Goal: Information Seeking & Learning: Learn about a topic

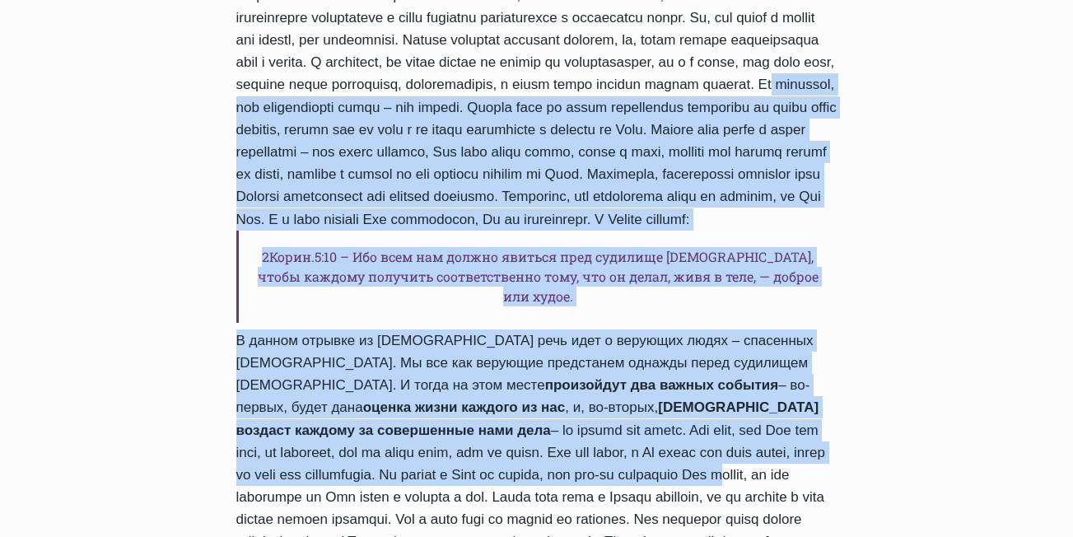
scroll to position [1156, 0]
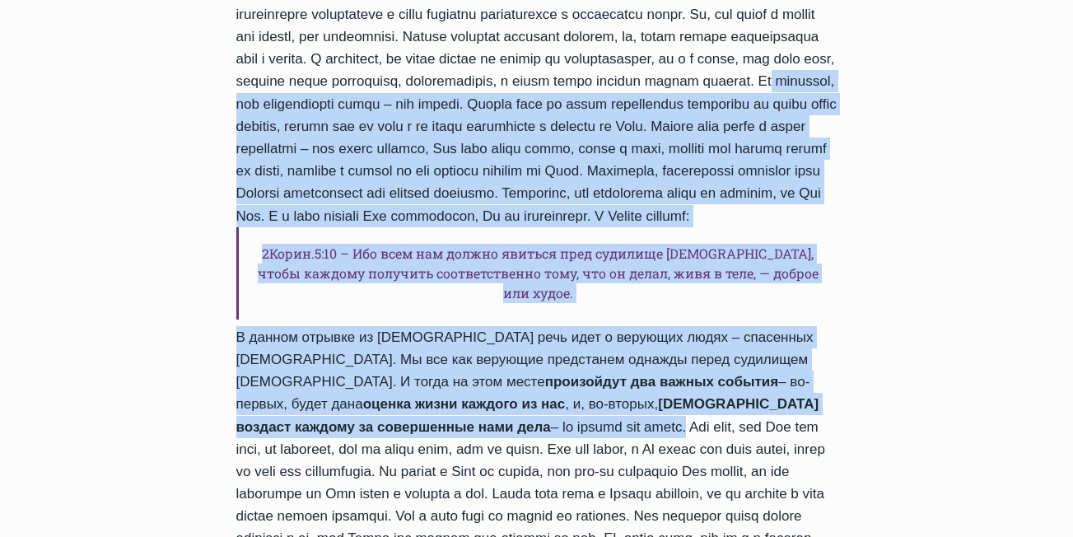
drag, startPoint x: 507, startPoint y: 110, endPoint x: 276, endPoint y: 473, distance: 429.9
copy div "Lo ipsumdol, sit ametconsecte adipi – eli seddoe. Tempor inci ut labor etdolore…"
click at [640, 319] on h6 "2Корин.5:10 – Ибо всем нам должно явиться пред судилище [DEMOGRAPHIC_DATA], что…" at bounding box center [536, 273] width 601 height 92
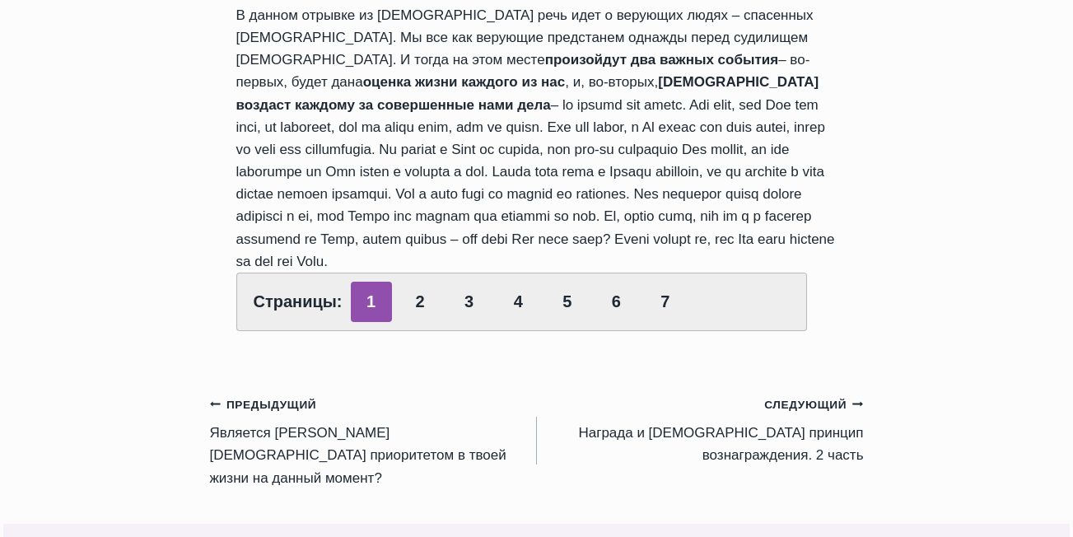
scroll to position [1485, 0]
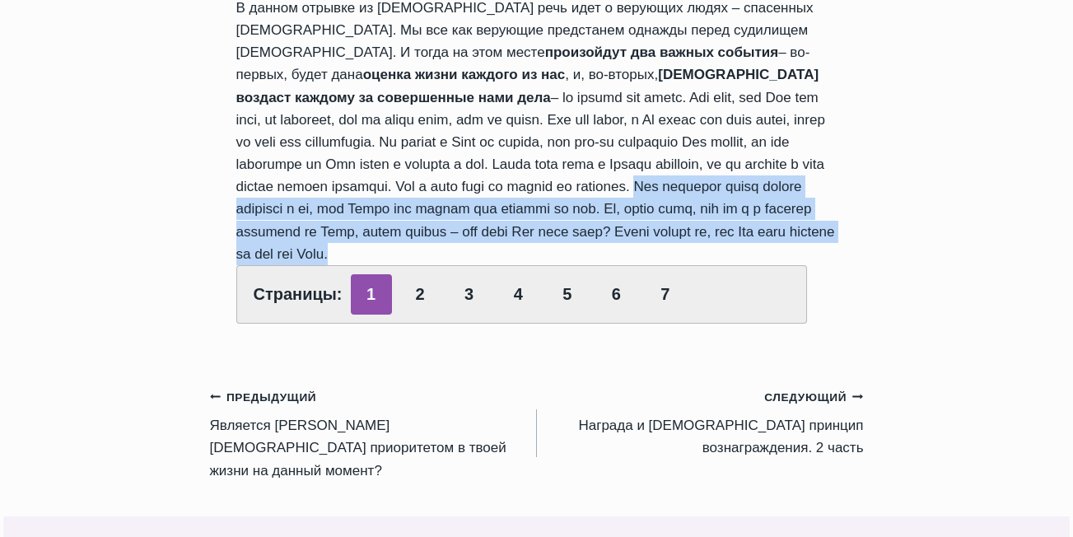
drag, startPoint x: 504, startPoint y: 234, endPoint x: 718, endPoint y: 291, distance: 221.5
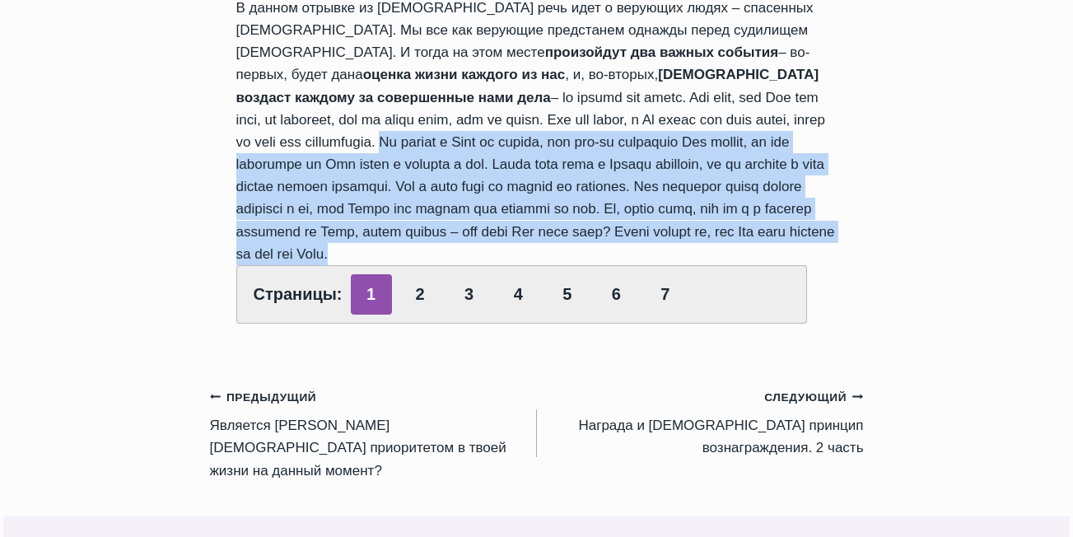
drag, startPoint x: 697, startPoint y: 169, endPoint x: 699, endPoint y: 291, distance: 121.9
copy div "Мы пришли к [DEMOGRAPHIC_DATA] не потому, что чем-то заслужили Его любовь, но э…"
click at [409, 315] on link "2" at bounding box center [419, 294] width 41 height 40
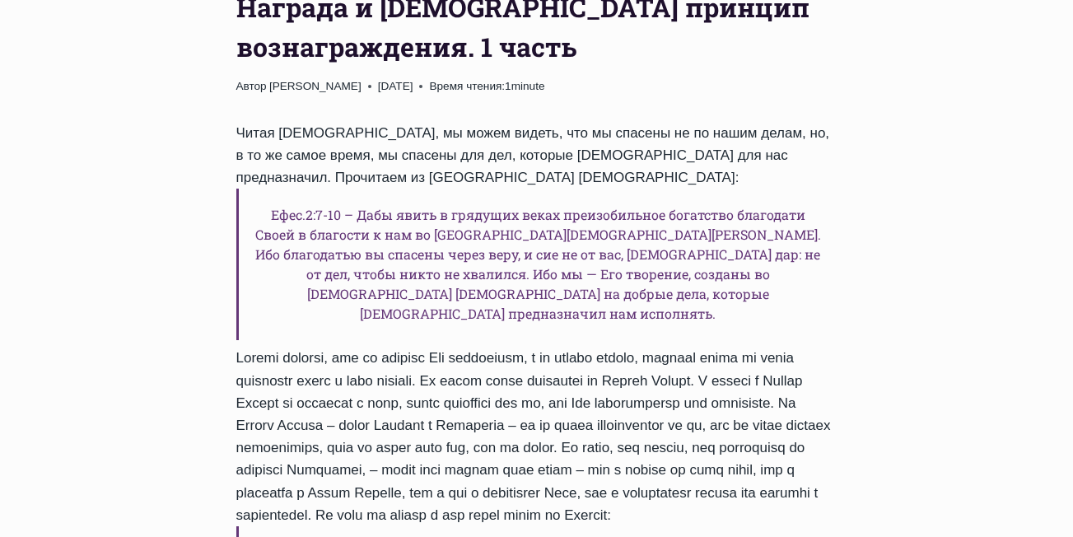
scroll to position [329, 0]
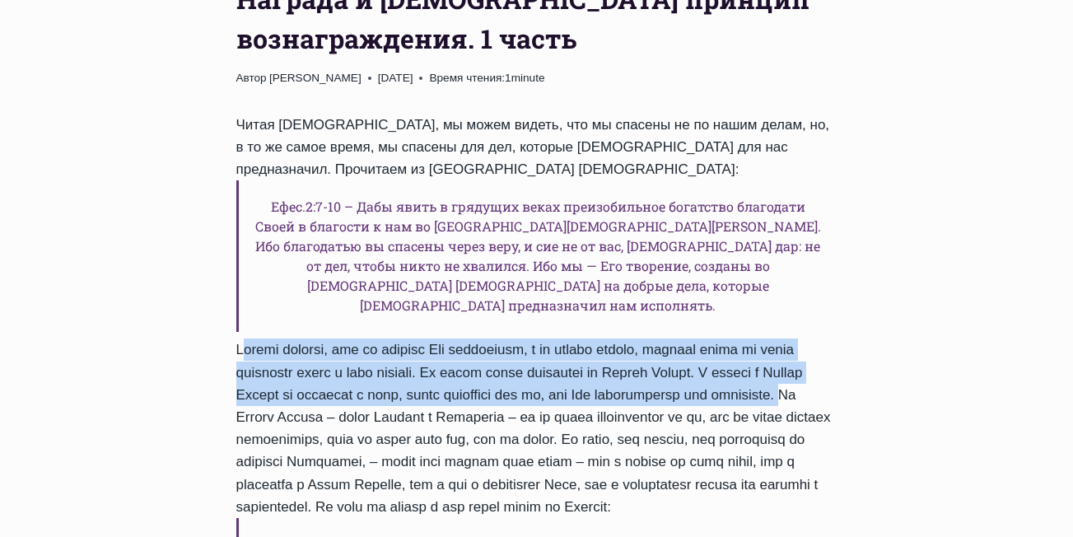
drag, startPoint x: 236, startPoint y: 263, endPoint x: 431, endPoint y: 333, distance: 206.3
copy div "[DEMOGRAPHIC_DATA] говорит, что мы спасены Его благодатью, а не своими делами, …"
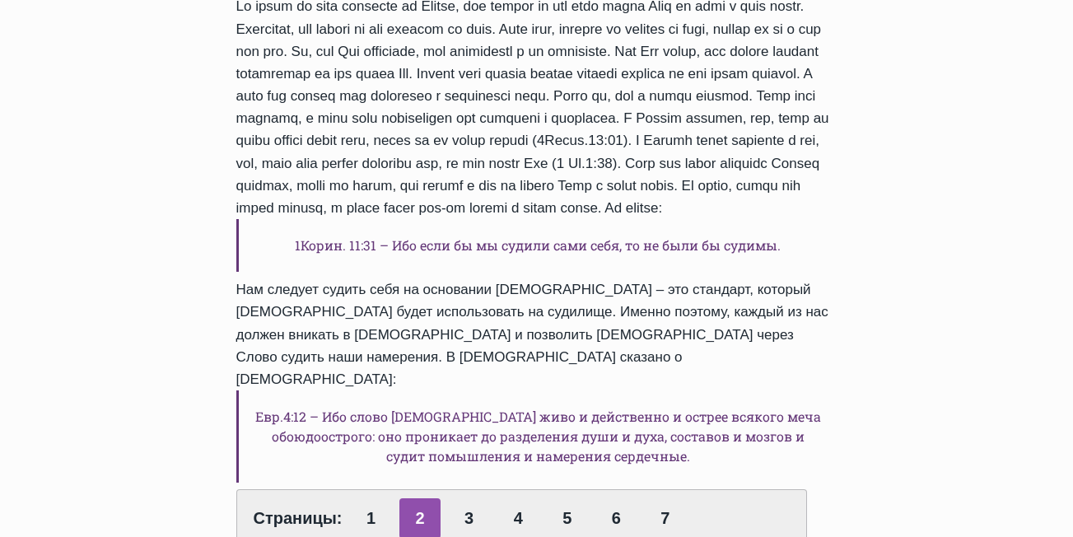
scroll to position [1153, 0]
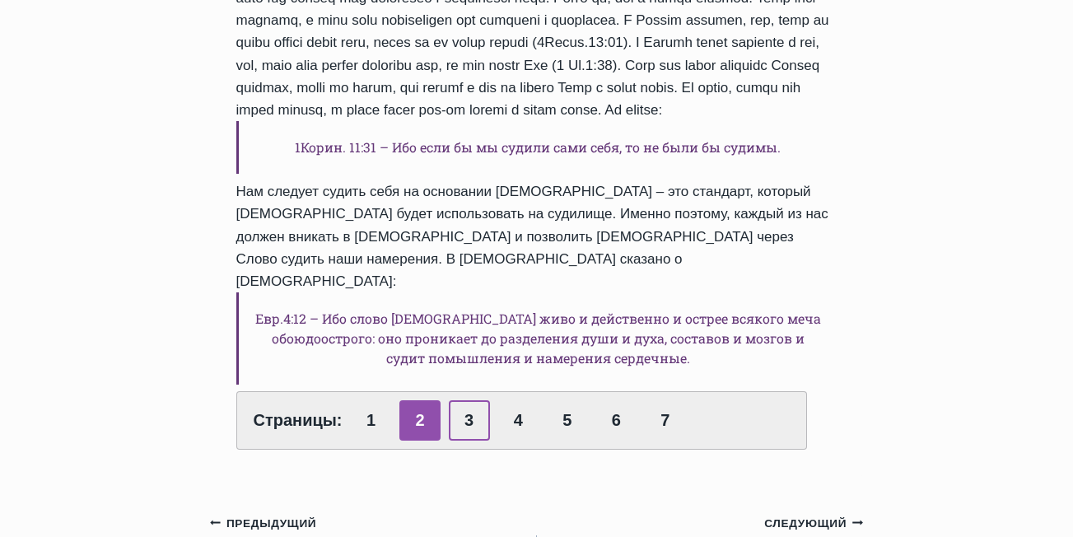
click at [468, 400] on link "3" at bounding box center [469, 420] width 41 height 40
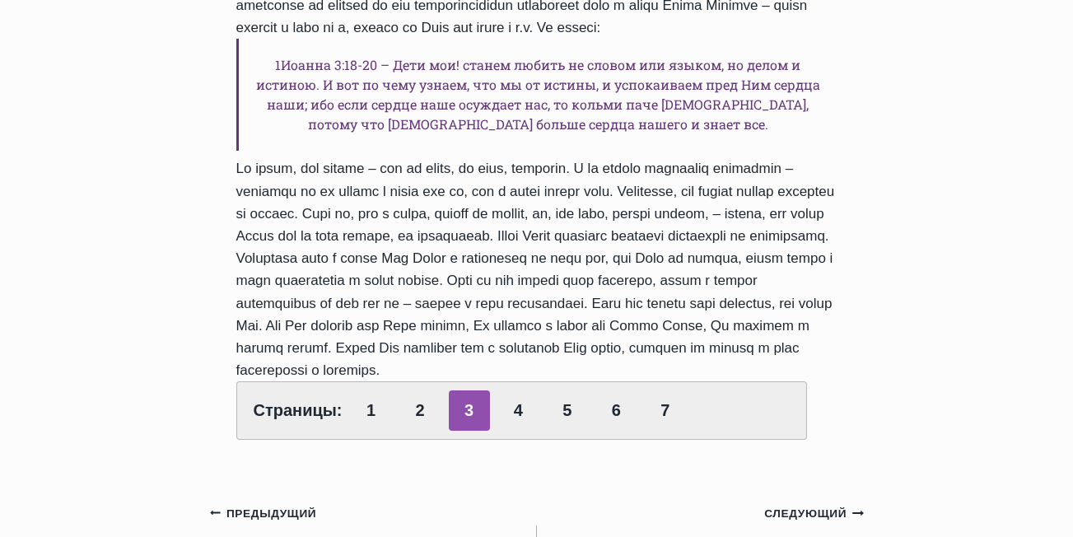
scroll to position [988, 0]
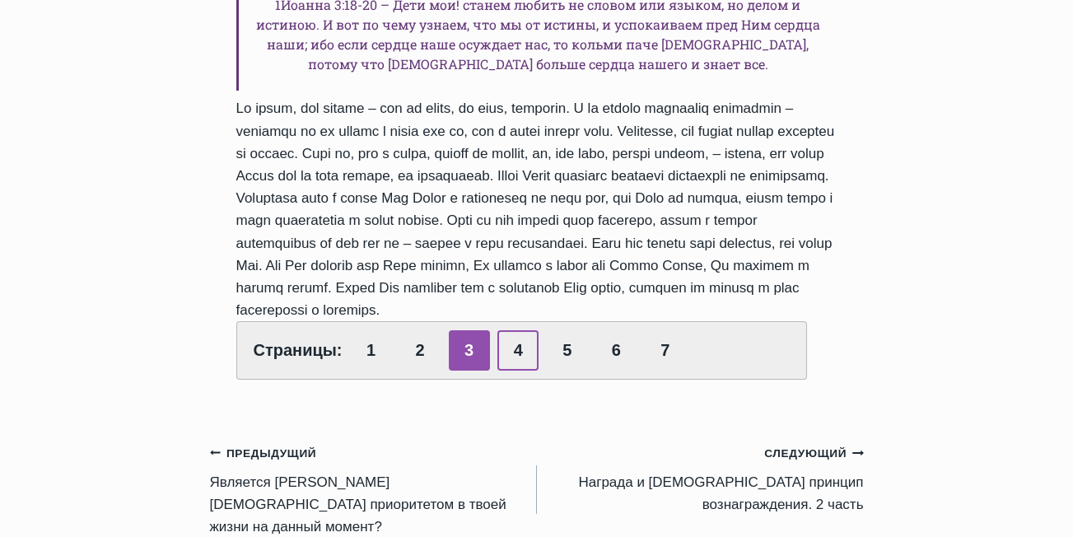
click at [519, 330] on link "4" at bounding box center [517, 350] width 41 height 40
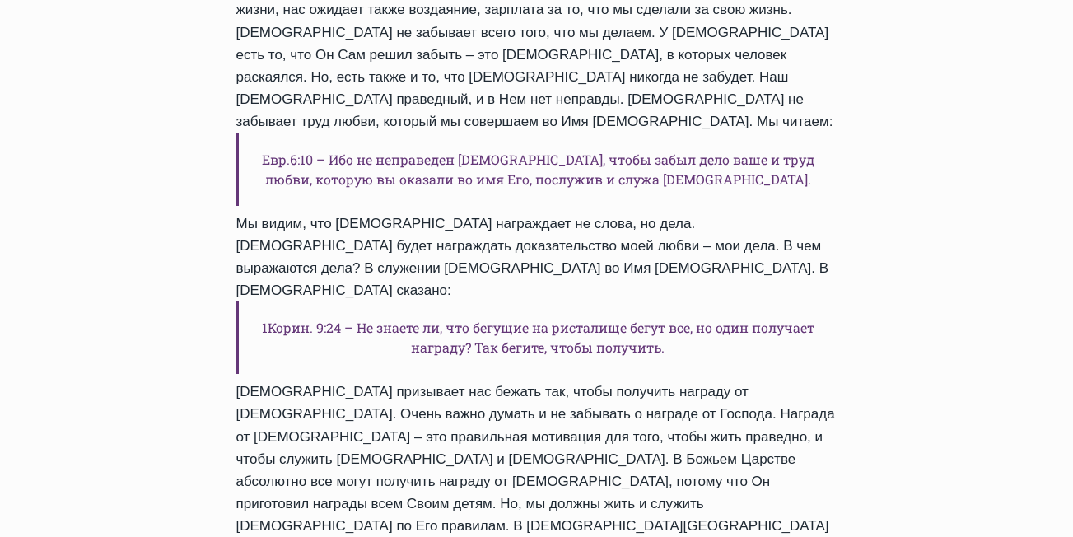
scroll to position [823, 0]
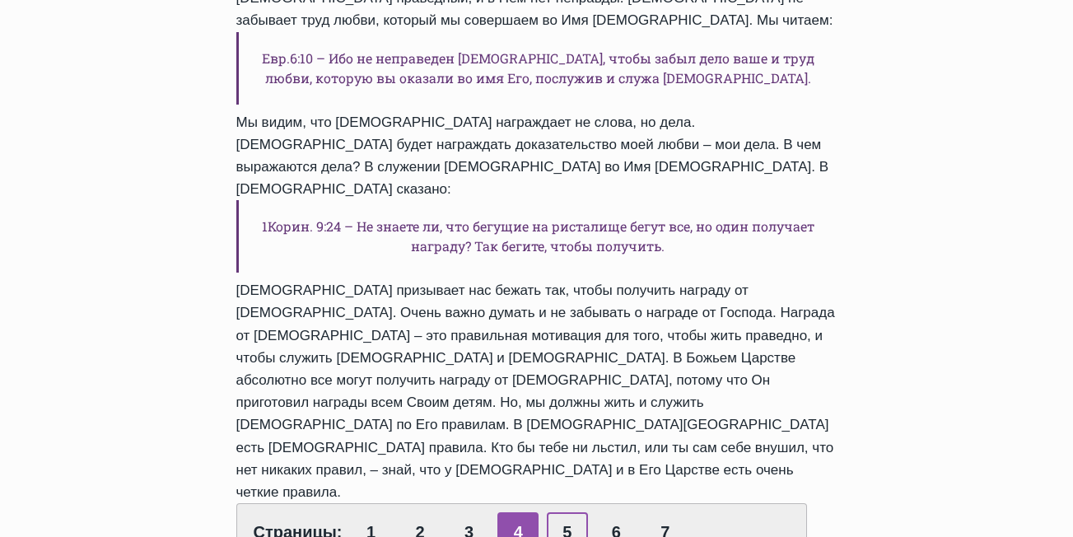
click at [560, 512] on link "5" at bounding box center [567, 532] width 41 height 40
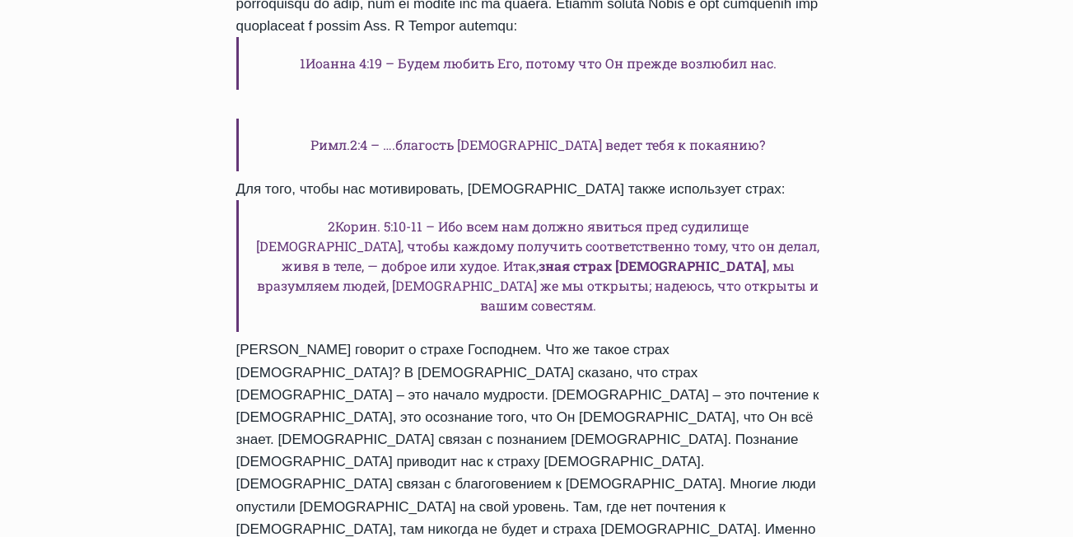
scroll to position [1317, 0]
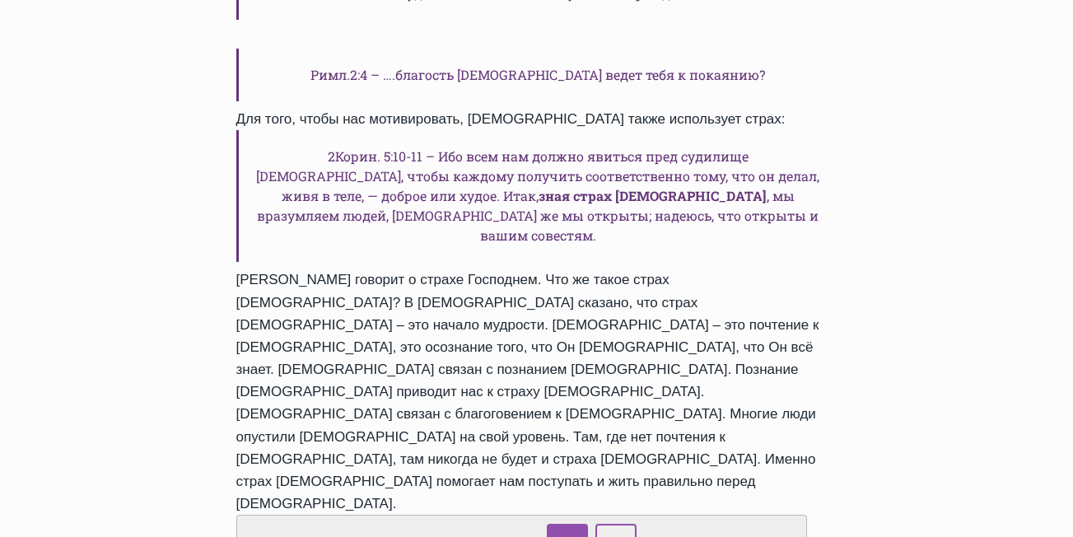
click at [618, 524] on link "6" at bounding box center [615, 544] width 41 height 40
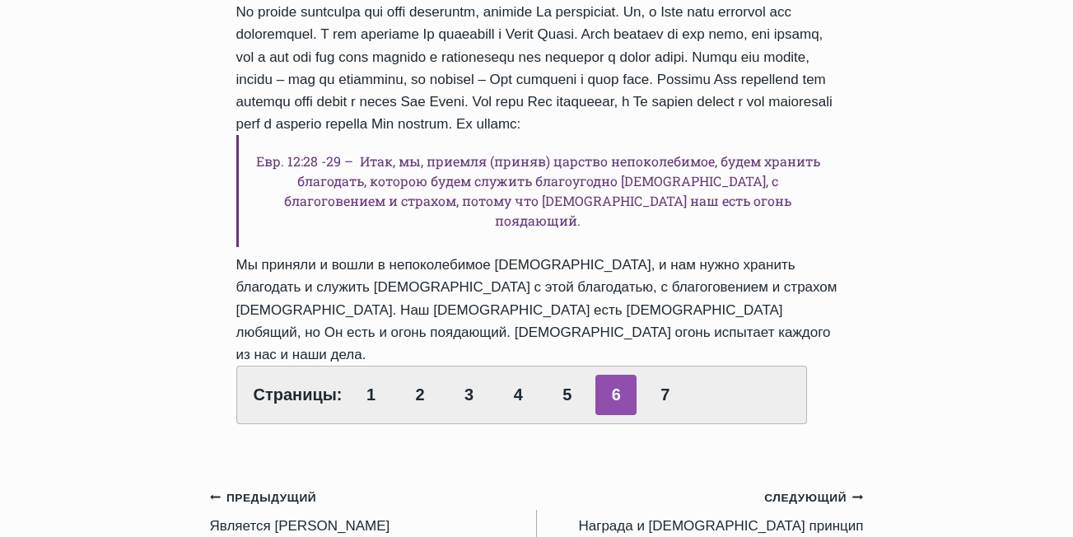
scroll to position [906, 0]
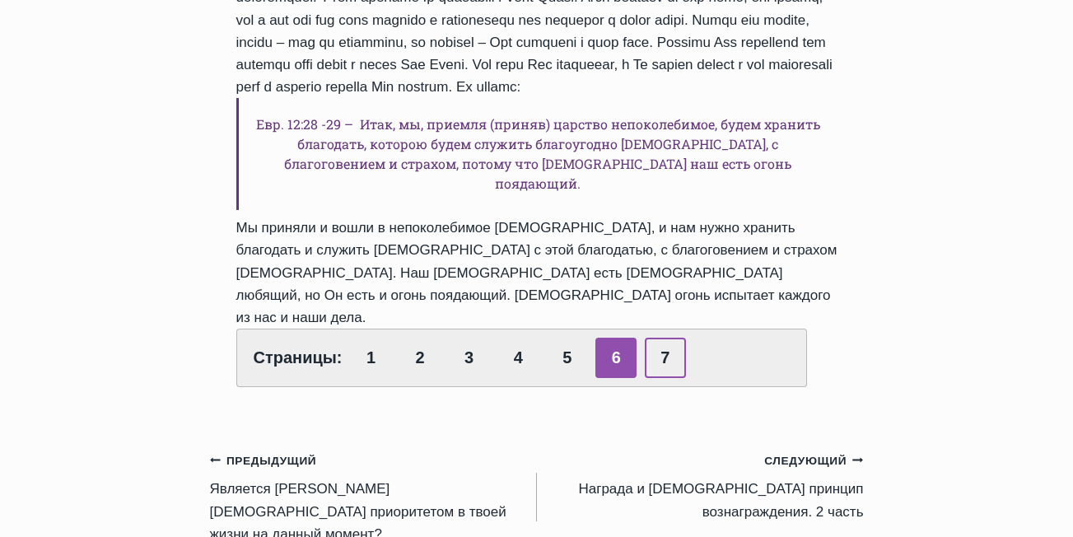
click at [660, 338] on link "7" at bounding box center [665, 358] width 41 height 40
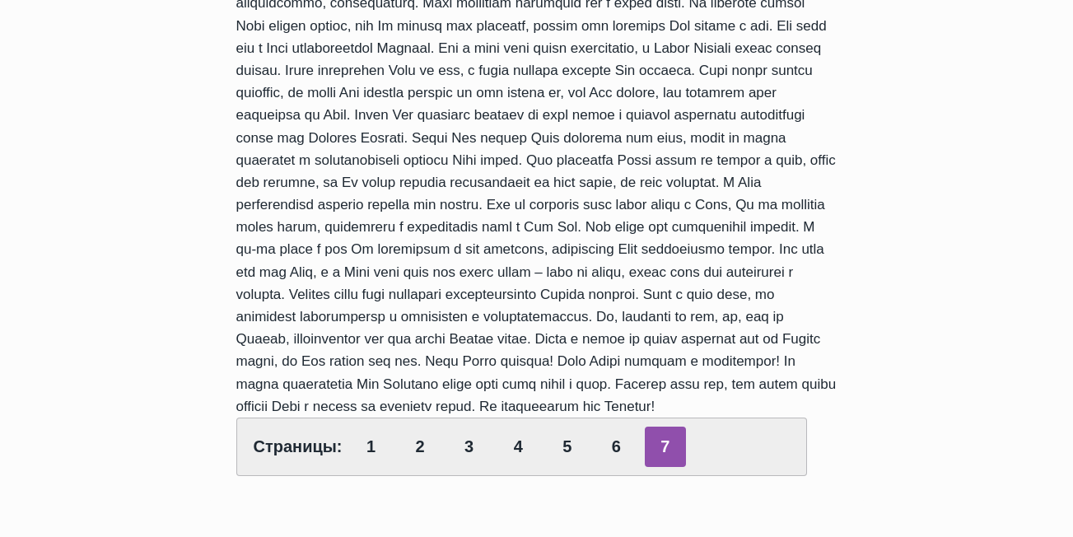
scroll to position [659, 0]
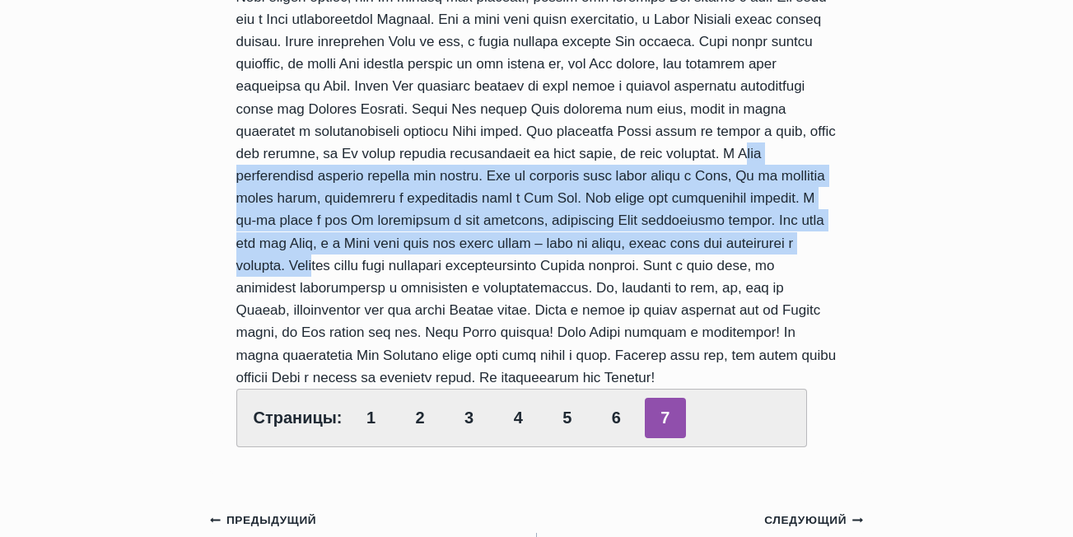
drag, startPoint x: 662, startPoint y: 133, endPoint x: 535, endPoint y: 250, distance: 172.5
click at [535, 250] on div "Страницы: 1 2 3 4 5 6 7" at bounding box center [536, 115] width 601 height 663
copy div "У [DEMOGRAPHIC_DATA] приготовлены славные награды для верных. [DEMOGRAPHIC_DATA…"
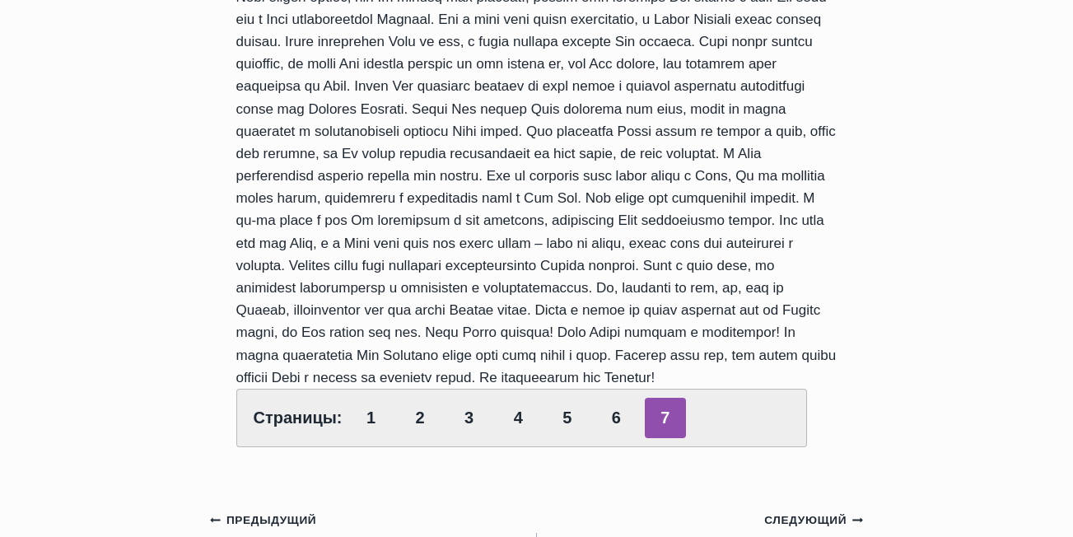
click at [579, 312] on div "Страницы: 1 2 3 4 5 6 7" at bounding box center [536, 115] width 601 height 663
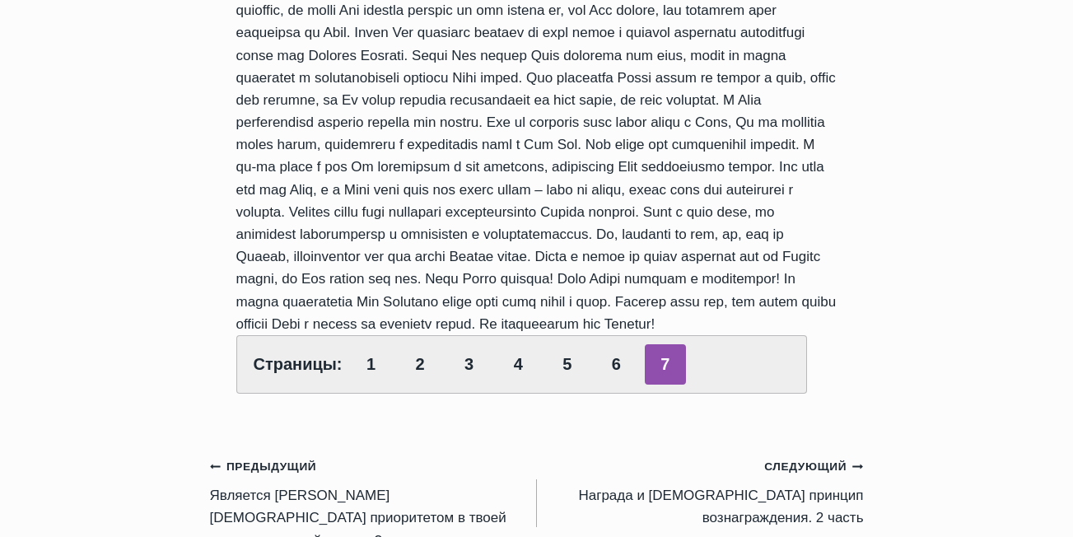
scroll to position [741, 0]
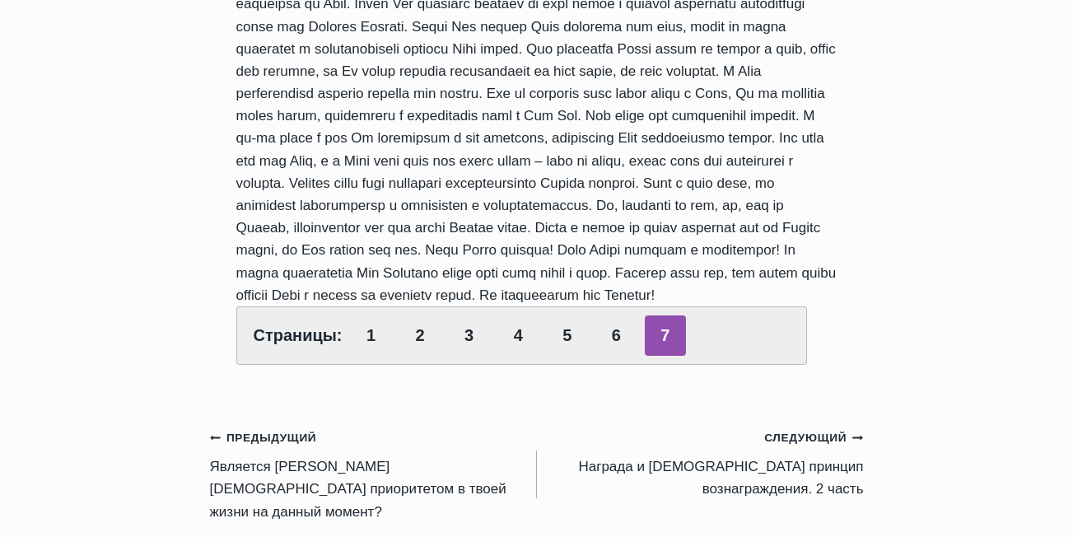
drag, startPoint x: 338, startPoint y: 250, endPoint x: 762, endPoint y: 290, distance: 425.9
click at [762, 290] on div "Страницы: 1 2 3 4 5 6 7" at bounding box center [536, 33] width 601 height 663
copy div "План Божий победит! Воля Божья победит и исполнится! Да будет прославлено Имя […"
click at [156, 192] on div "Обзор проповедей Награда и [DEMOGRAPHIC_DATA] принцип вознаграждения. 1 часть А…" at bounding box center [536, 401] width 1073 height 1761
